Goal: Check status

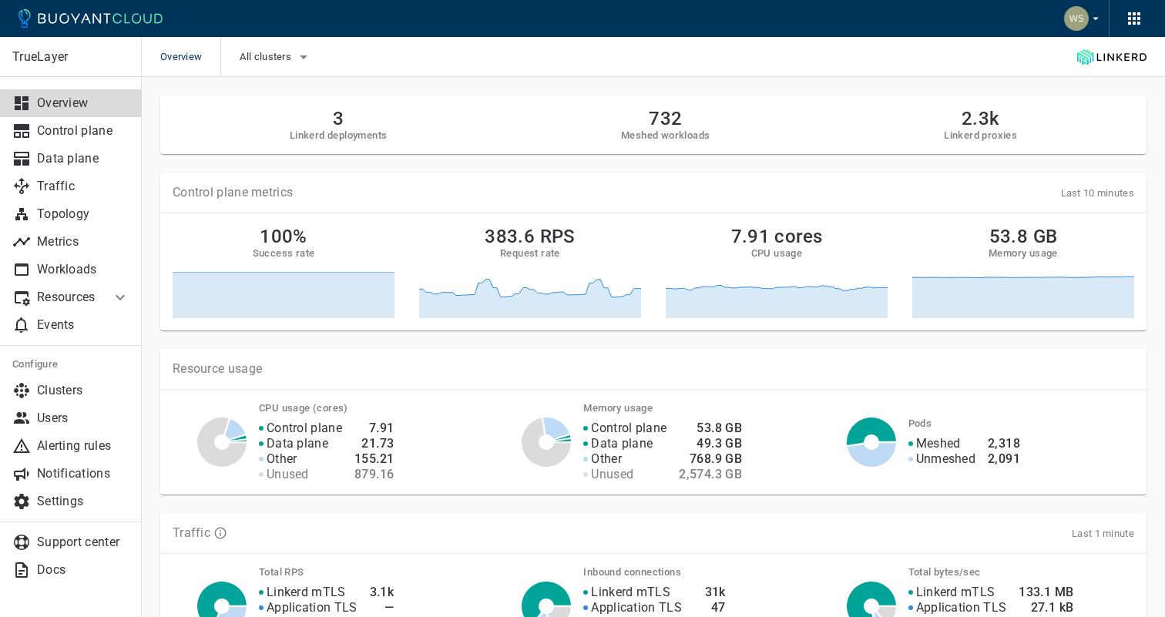
click at [377, 337] on div "Resource usage CPU usage (cores) Control plane Data plane Other Unused 7.91 21.…" at bounding box center [644, 412] width 1004 height 164
click at [92, 243] on p "Metrics" at bounding box center [83, 241] width 92 height 15
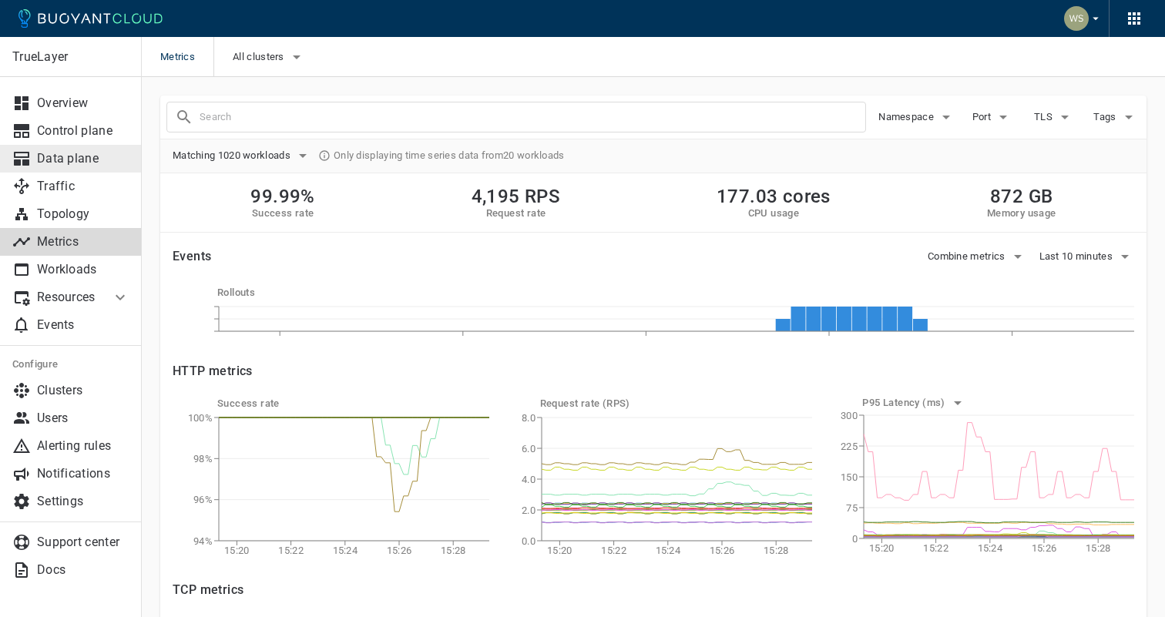
click at [74, 165] on p "Data plane" at bounding box center [83, 158] width 92 height 15
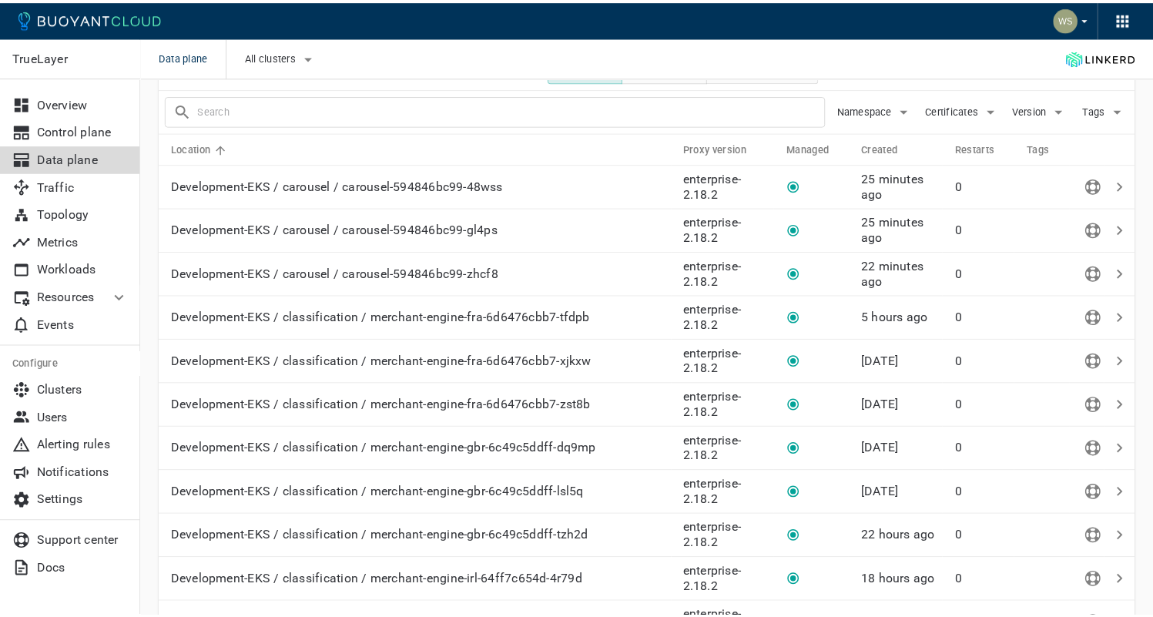
scroll to position [302, 0]
